Goal: Task Accomplishment & Management: Complete application form

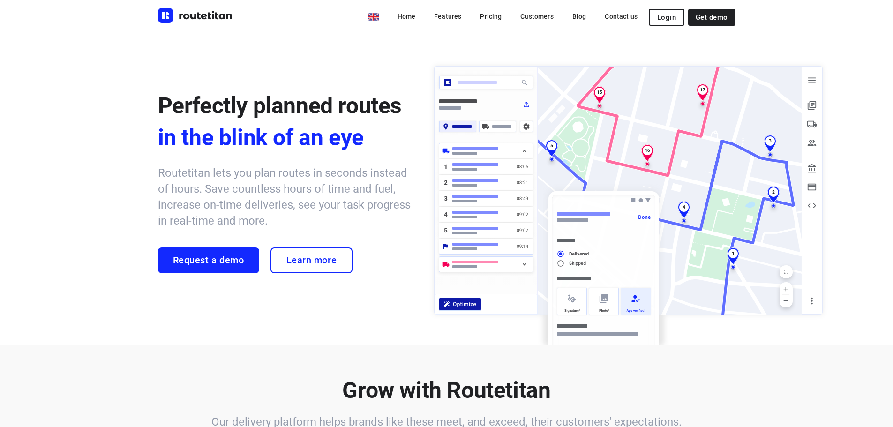
click at [248, 205] on h6 "Routetitan lets you plan routes in seconds instead of hours. Save countless hou…" at bounding box center [287, 197] width 258 height 64
click at [219, 260] on span "Request a demo" at bounding box center [208, 260] width 71 height 11
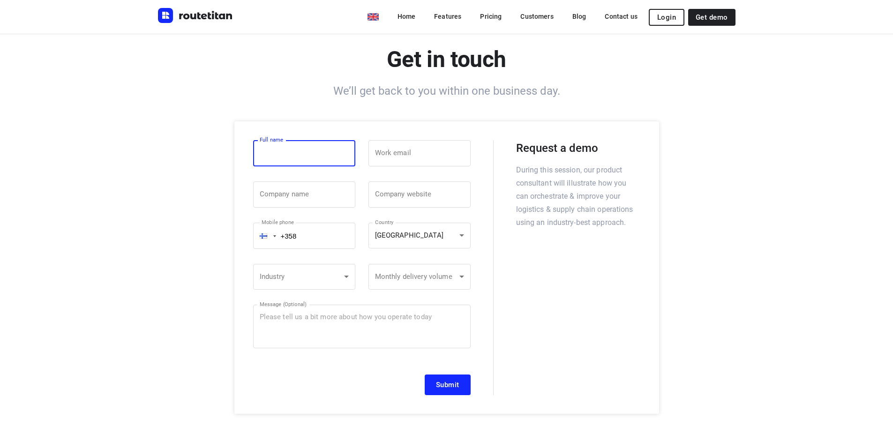
scroll to position [47, 0]
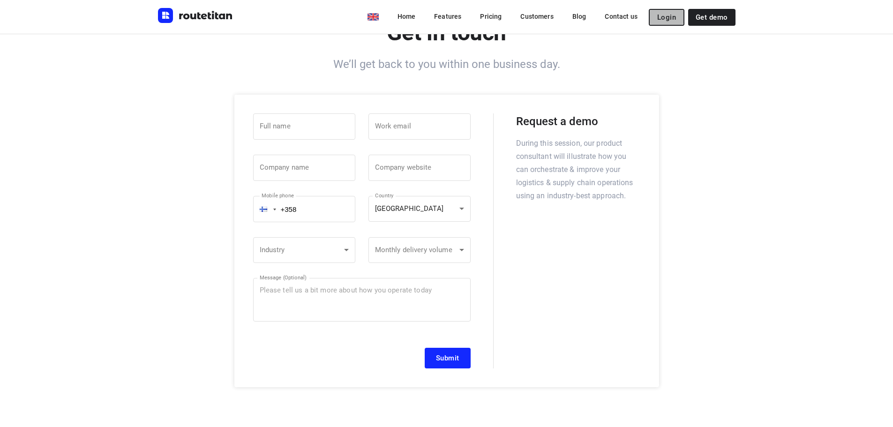
click at [670, 14] on span "Login" at bounding box center [666, 18] width 19 height 8
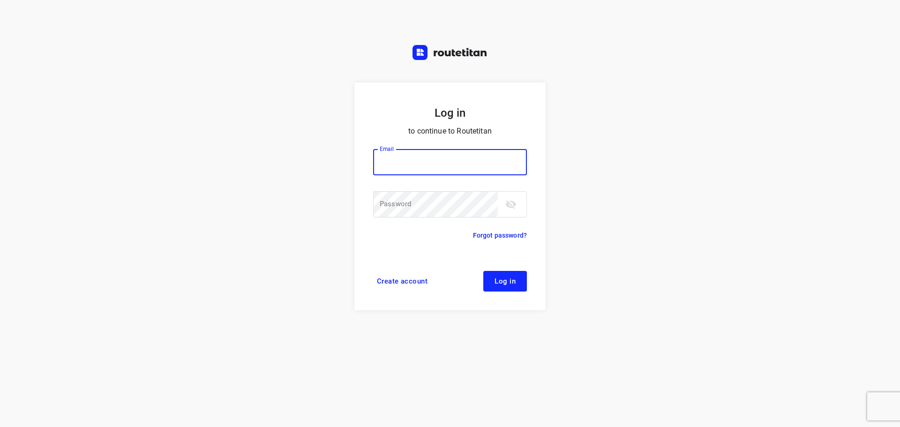
click at [413, 278] on span "Create account" at bounding box center [402, 282] width 51 height 8
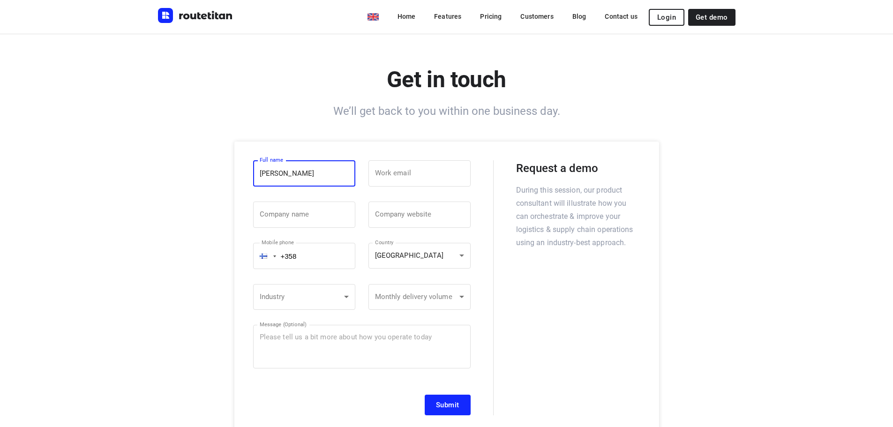
type input "[PERSON_NAME]"
type input "[EMAIL_ADDRESS][DOMAIN_NAME]"
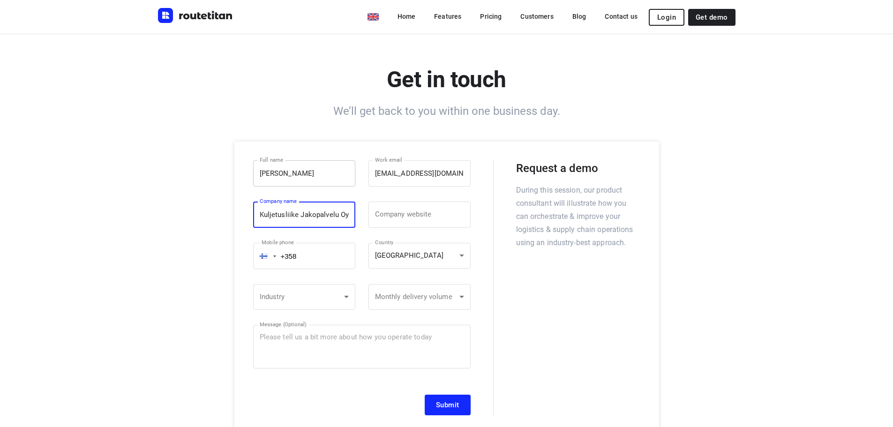
type input "Kuljetusliike Jakopalvelu Oy"
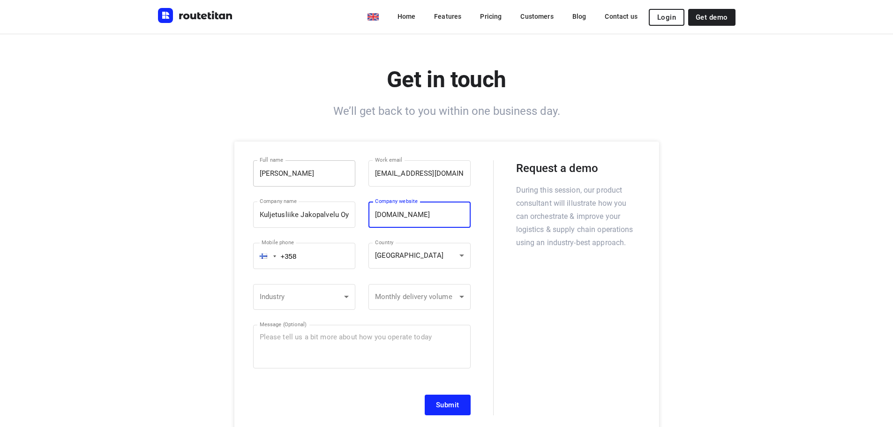
type input "[DOMAIN_NAME]"
type input "[PHONE_NUMBER]"
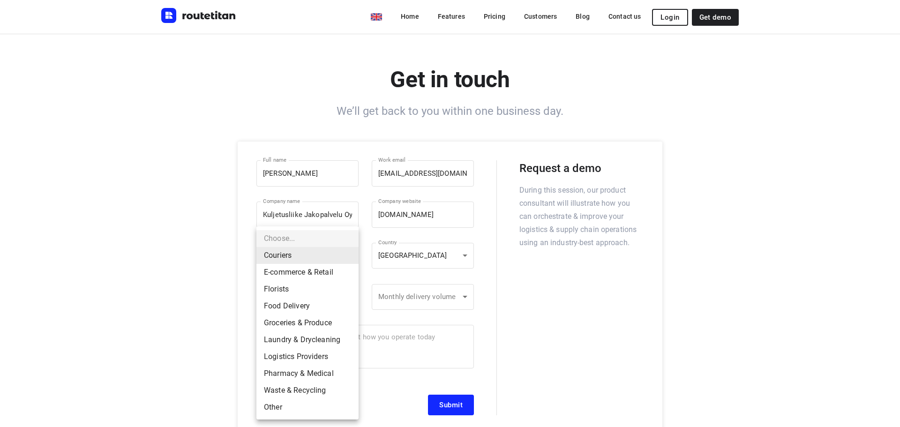
click at [324, 306] on li "Food Delivery" at bounding box center [307, 306] width 102 height 17
type input "Food Delivery"
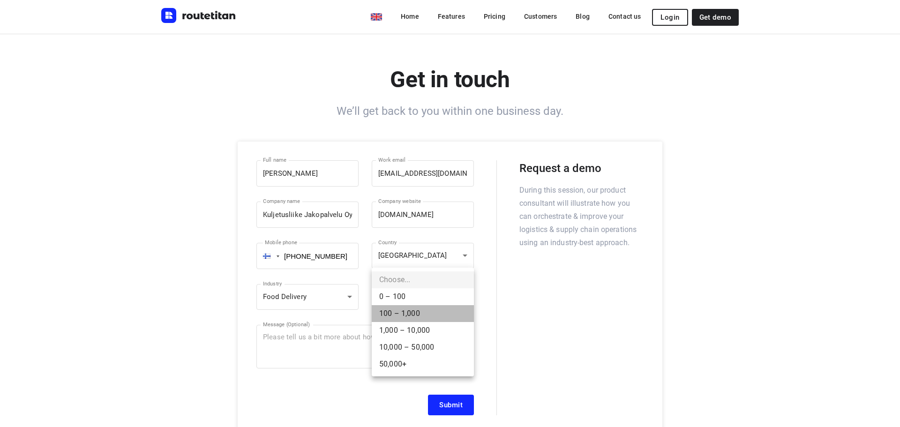
click at [429, 317] on li "100 – 1,000" at bounding box center [423, 313] width 102 height 17
type input "100 – 1,000"
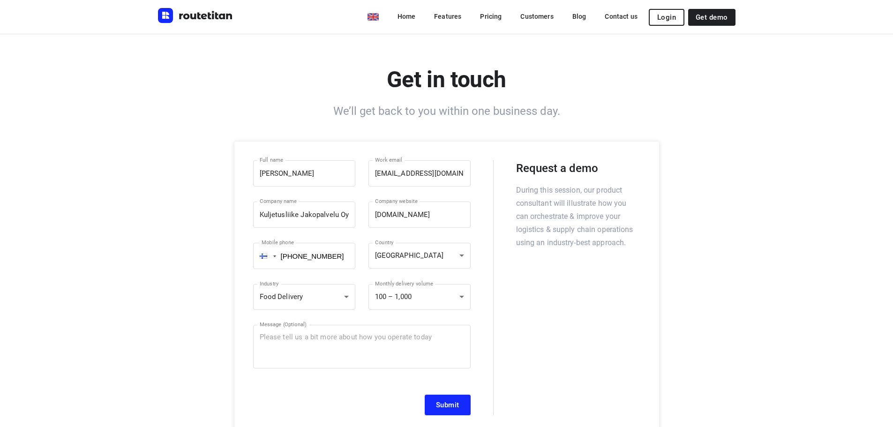
drag, startPoint x: 437, startPoint y: 397, endPoint x: 546, endPoint y: 310, distance: 140.2
click at [546, 310] on div "Full name Lasse Tamminen Full name ​ Work email lasse.tamminen@jakopalvelu.com …" at bounding box center [446, 288] width 425 height 293
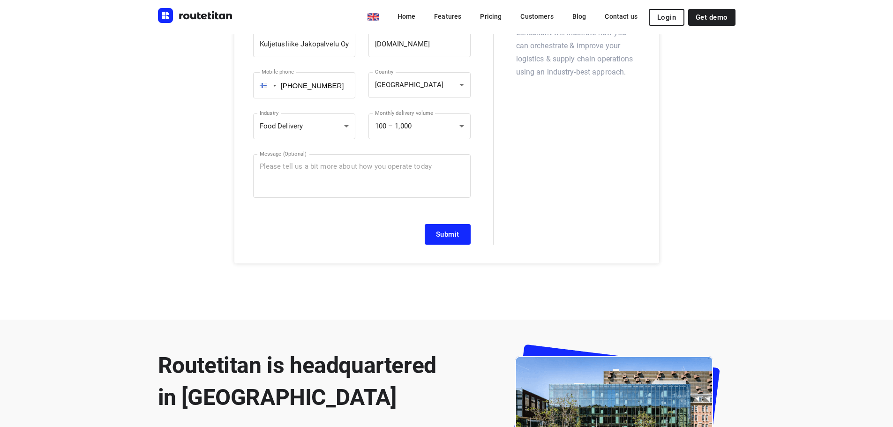
scroll to position [188, 0]
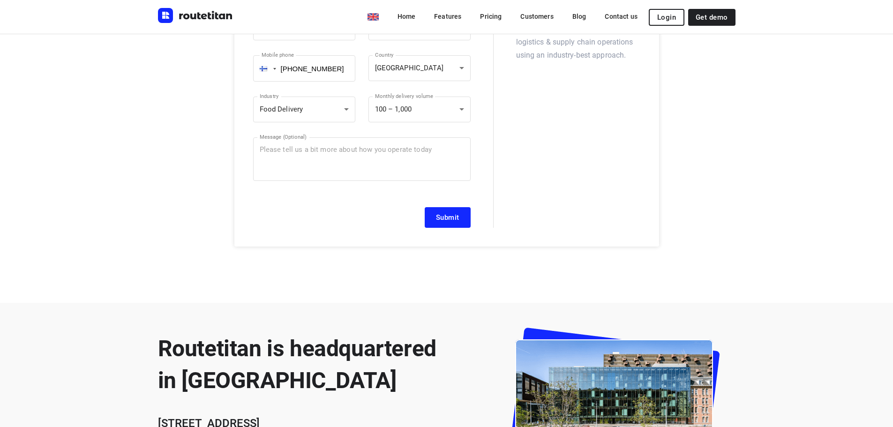
drag, startPoint x: 446, startPoint y: 217, endPoint x: 554, endPoint y: 202, distance: 109.3
click at [565, 202] on div "Full name Lasse Tamminen Full name ​ Work email lasse.tamminen@jakopalvelu.com …" at bounding box center [446, 100] width 425 height 293
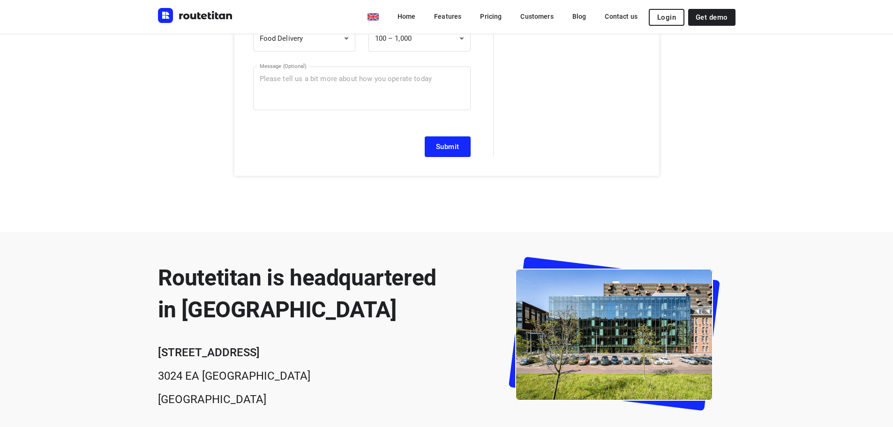
scroll to position [47, 0]
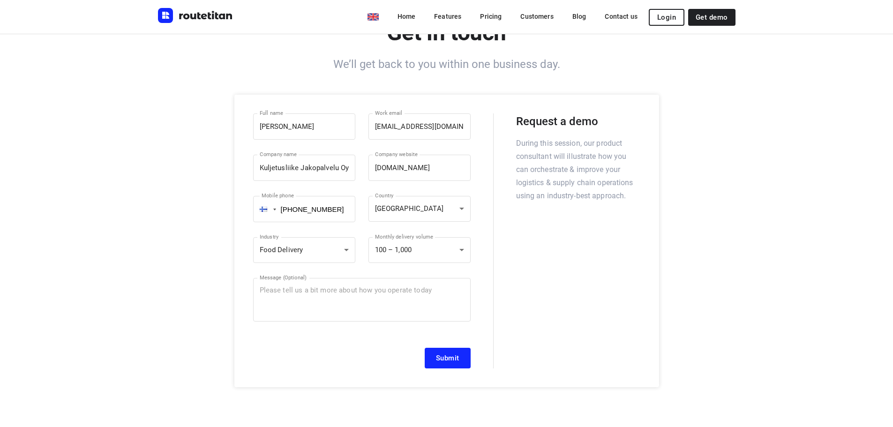
click at [440, 346] on div "Full name Lasse Tamminen Full name ​ Work email lasse.tamminen@jakopalvelu.com …" at bounding box center [362, 238] width 218 height 262
click at [431, 355] on button "Submit" at bounding box center [448, 358] width 46 height 21
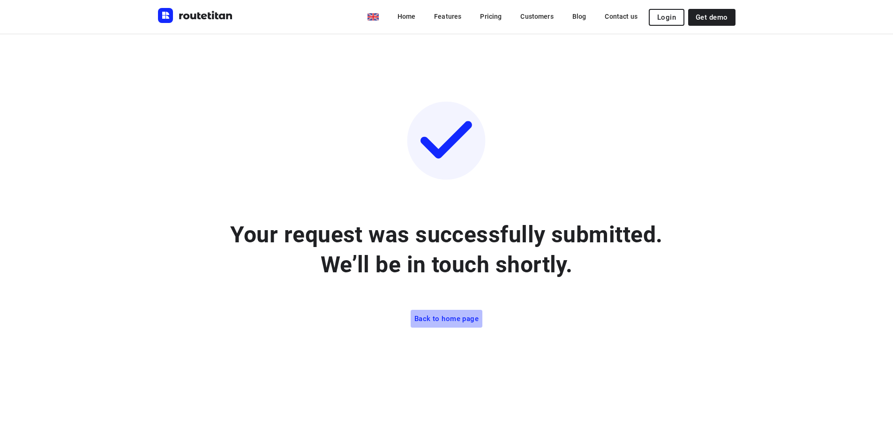
click at [460, 322] on span "Back to home page" at bounding box center [446, 319] width 64 height 8
